Goal: Complete application form: Complete application form

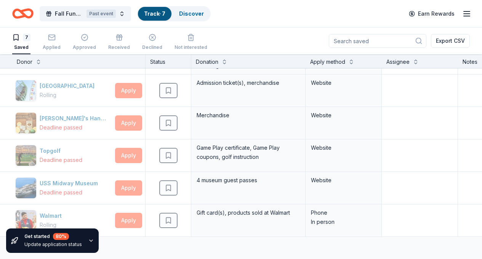
scroll to position [61, 0]
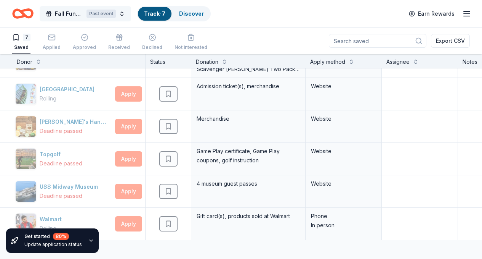
click at [78, 12] on span "Fall Fundraiser" at bounding box center [69, 13] width 29 height 9
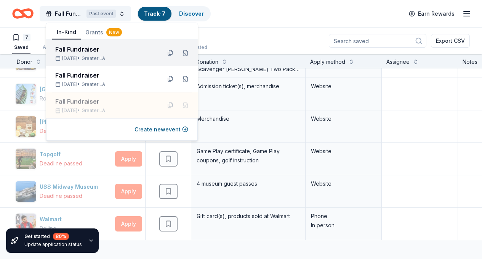
click at [83, 52] on div "Fall Fundraiser" at bounding box center [105, 49] width 100 height 9
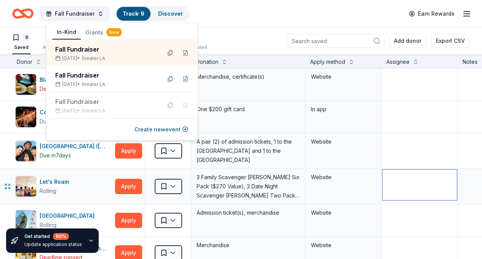
click at [416, 170] on textarea at bounding box center [420, 184] width 74 height 31
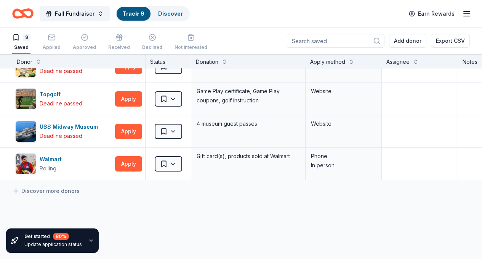
scroll to position [190, 0]
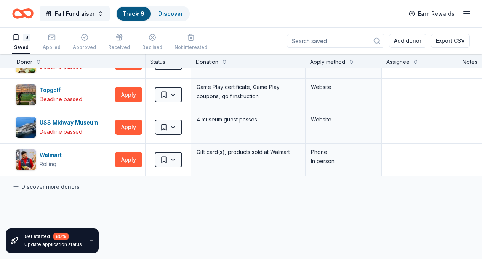
click at [58, 187] on link "Discover more donors" at bounding box center [46, 186] width 68 height 9
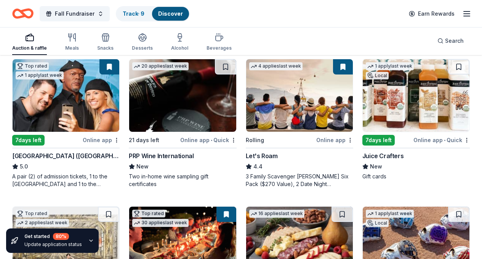
scroll to position [82, 0]
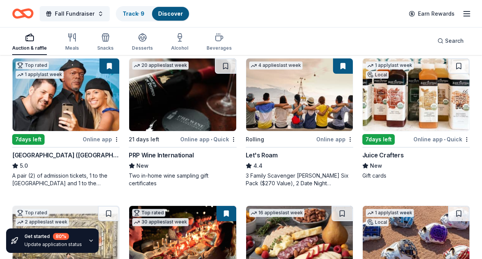
click at [414, 138] on div "Online app • Quick" at bounding box center [442, 139] width 56 height 10
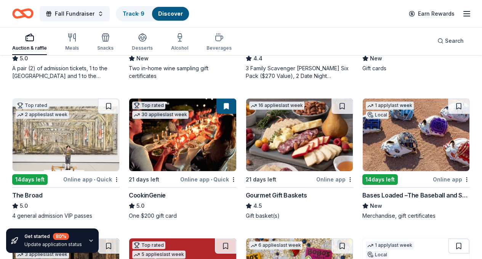
scroll to position [194, 0]
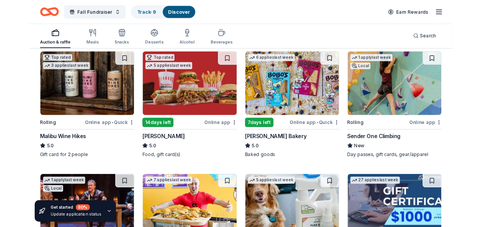
scroll to position [378, 0]
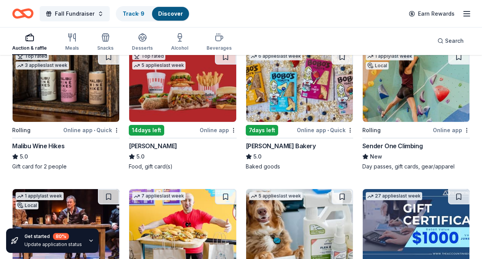
click at [297, 129] on div "Online app • Quick" at bounding box center [325, 130] width 56 height 10
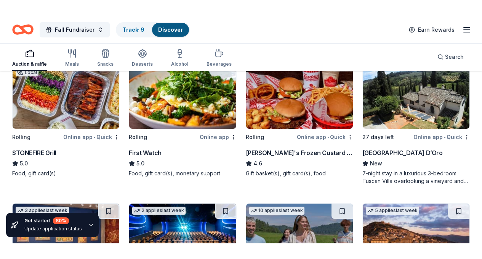
scroll to position [823, 0]
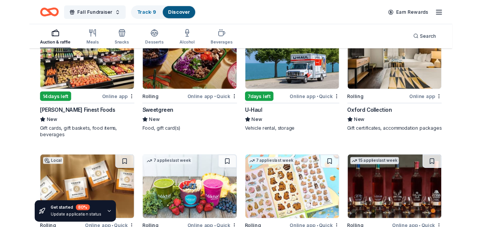
scroll to position [2265, 0]
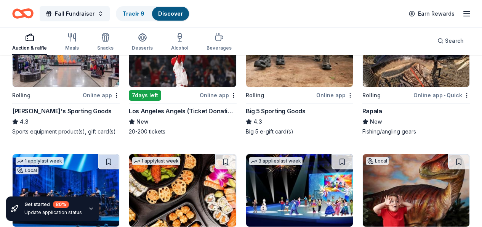
scroll to position [3009, 0]
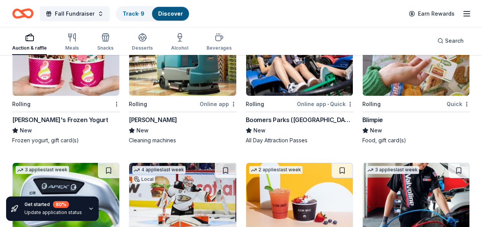
scroll to position [3560, 0]
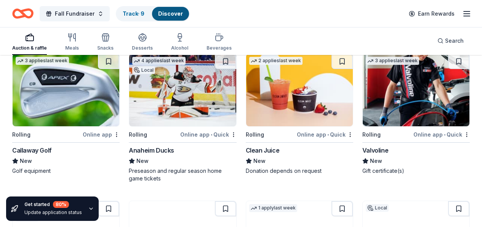
scroll to position [3746, 0]
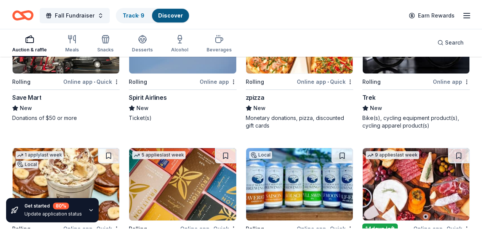
scroll to position [6029, 0]
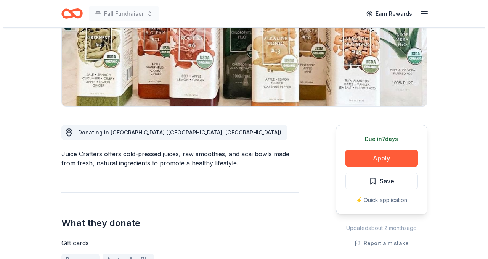
scroll to position [130, 0]
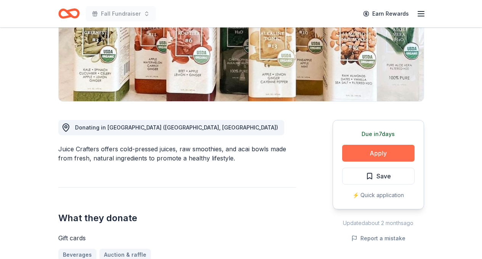
click at [387, 154] on button "Apply" at bounding box center [379, 153] width 72 height 17
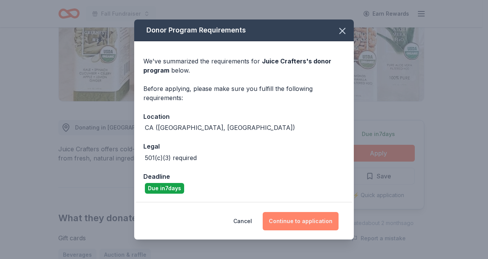
click at [310, 219] on button "Continue to application" at bounding box center [301, 221] width 76 height 18
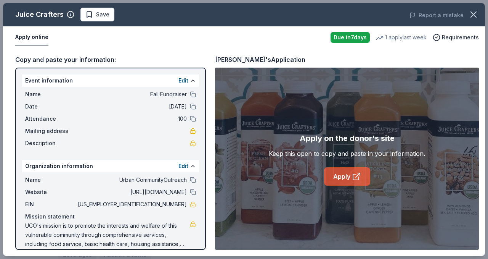
click at [340, 174] on link "Apply" at bounding box center [347, 176] width 46 height 18
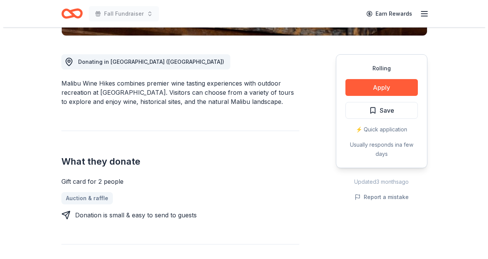
scroll to position [198, 0]
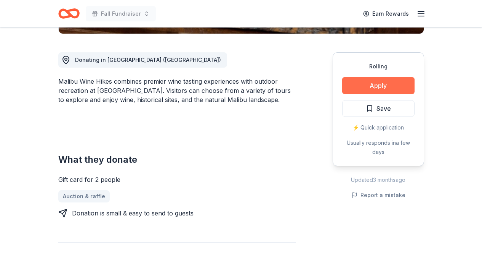
click at [391, 82] on button "Apply" at bounding box center [379, 85] width 72 height 17
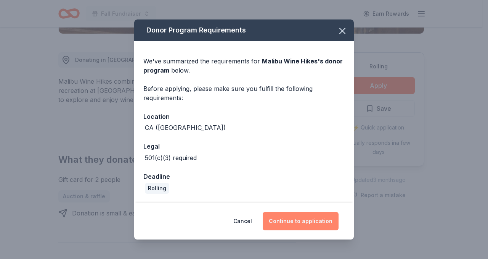
click at [295, 220] on button "Continue to application" at bounding box center [301, 221] width 76 height 18
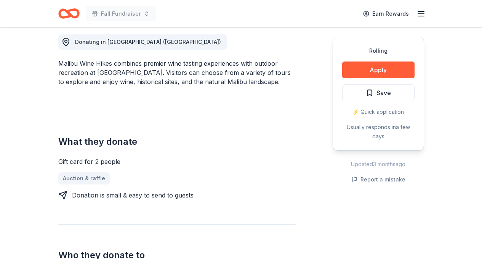
scroll to position [217, 0]
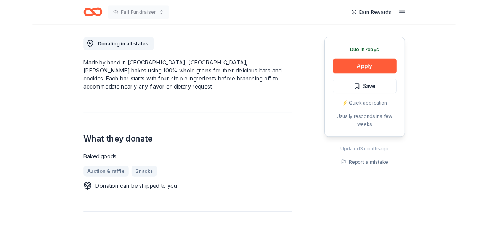
scroll to position [225, 0]
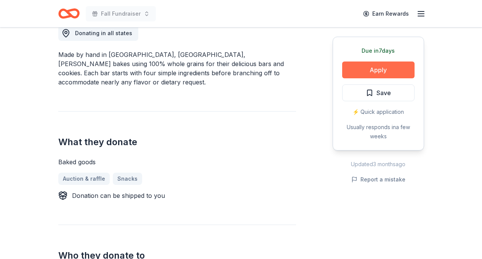
click at [386, 68] on button "Apply" at bounding box center [379, 69] width 72 height 17
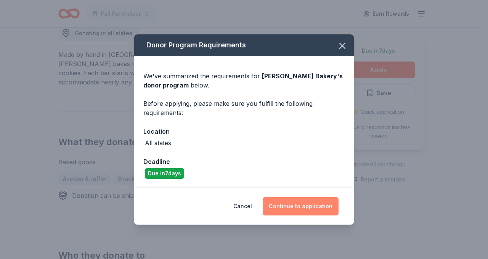
click at [284, 204] on button "Continue to application" at bounding box center [301, 206] width 76 height 18
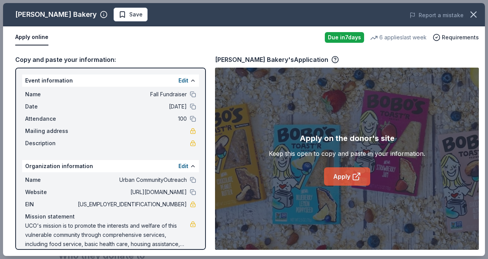
click at [340, 172] on link "Apply" at bounding box center [347, 176] width 46 height 18
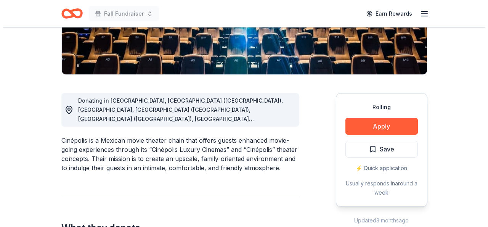
scroll to position [259, 0]
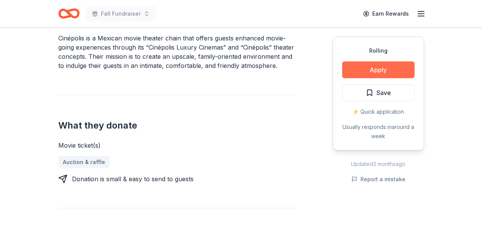
click at [382, 69] on button "Apply" at bounding box center [379, 69] width 72 height 17
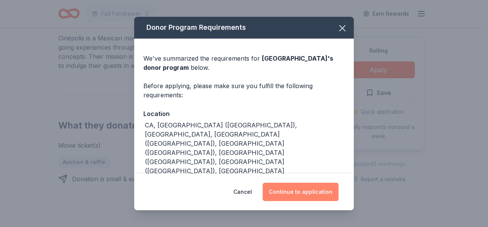
click at [293, 193] on button "Continue to application" at bounding box center [301, 192] width 76 height 18
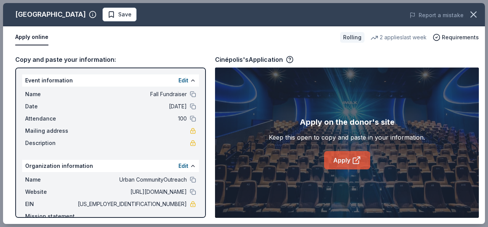
click at [340, 161] on link "Apply" at bounding box center [347, 160] width 46 height 18
click at [344, 160] on link "Apply" at bounding box center [347, 160] width 46 height 18
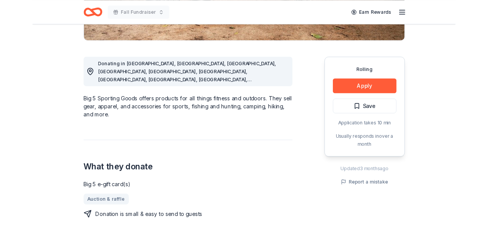
scroll to position [187, 0]
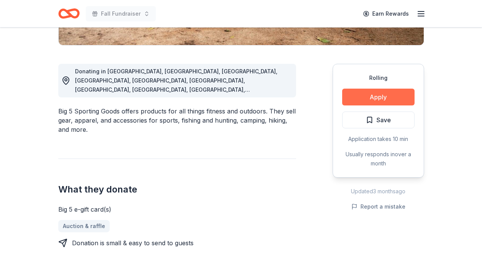
click at [384, 97] on button "Apply" at bounding box center [379, 96] width 72 height 17
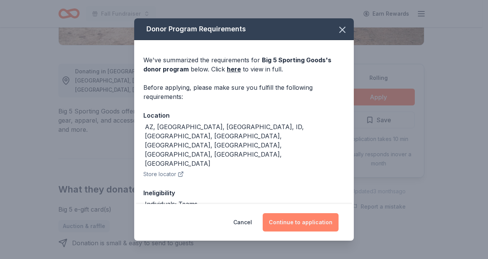
click at [304, 222] on button "Continue to application" at bounding box center [301, 222] width 76 height 18
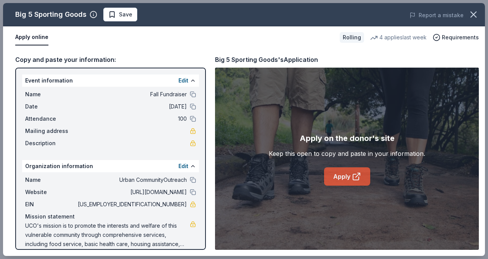
click at [341, 172] on link "Apply" at bounding box center [347, 176] width 46 height 18
click at [332, 177] on link "Apply" at bounding box center [347, 176] width 46 height 18
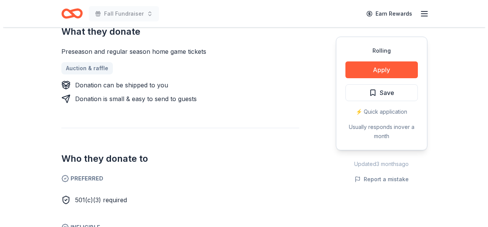
scroll to position [330, 0]
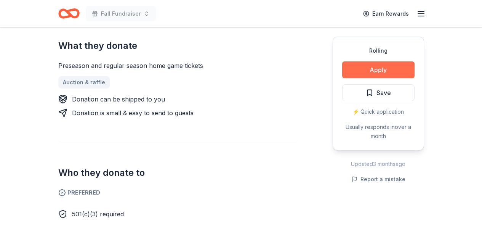
click at [368, 70] on button "Apply" at bounding box center [379, 69] width 72 height 17
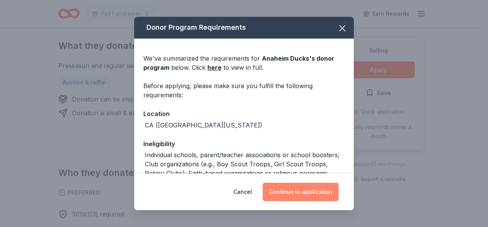
click at [306, 193] on button "Continue to application" at bounding box center [301, 192] width 76 height 18
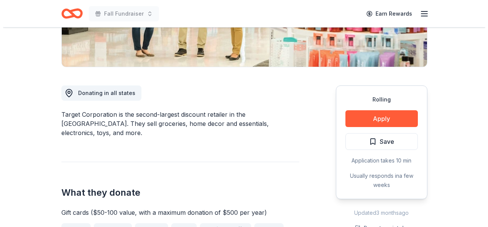
scroll to position [182, 0]
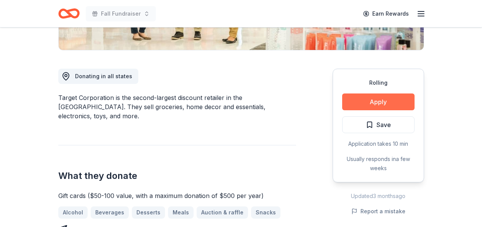
click at [375, 100] on button "Apply" at bounding box center [379, 101] width 72 height 17
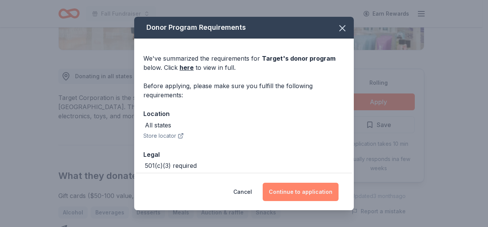
click at [301, 189] on button "Continue to application" at bounding box center [301, 192] width 76 height 18
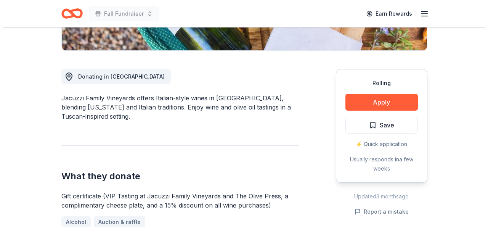
scroll to position [182, 0]
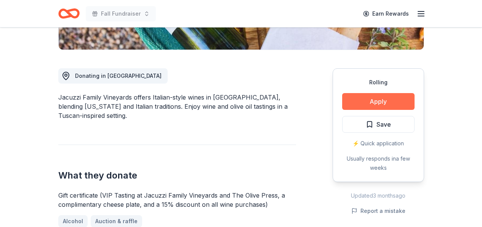
click at [374, 101] on button "Apply" at bounding box center [379, 101] width 72 height 17
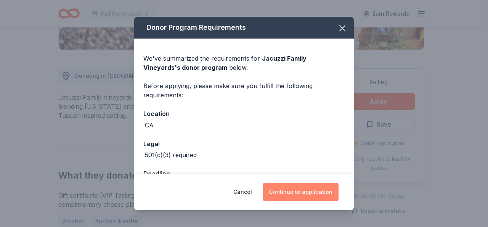
click at [286, 190] on button "Continue to application" at bounding box center [301, 192] width 76 height 18
